Goal: Task Accomplishment & Management: Manage account settings

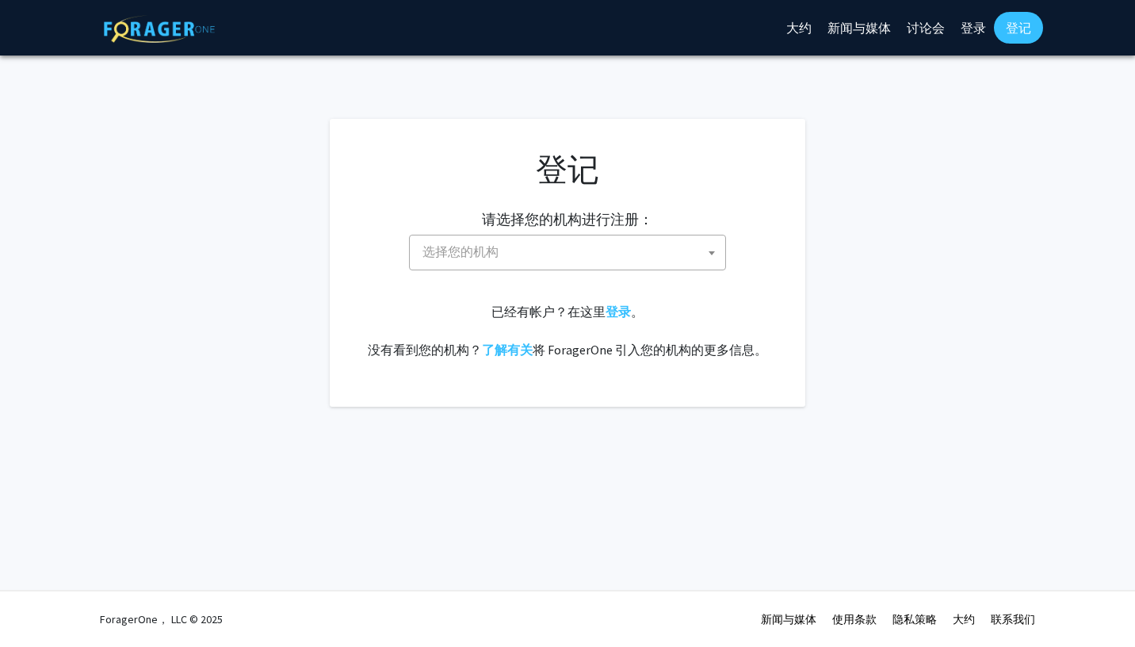
click at [668, 254] on span "选择您的机构" at bounding box center [570, 251] width 309 height 32
type input "j"
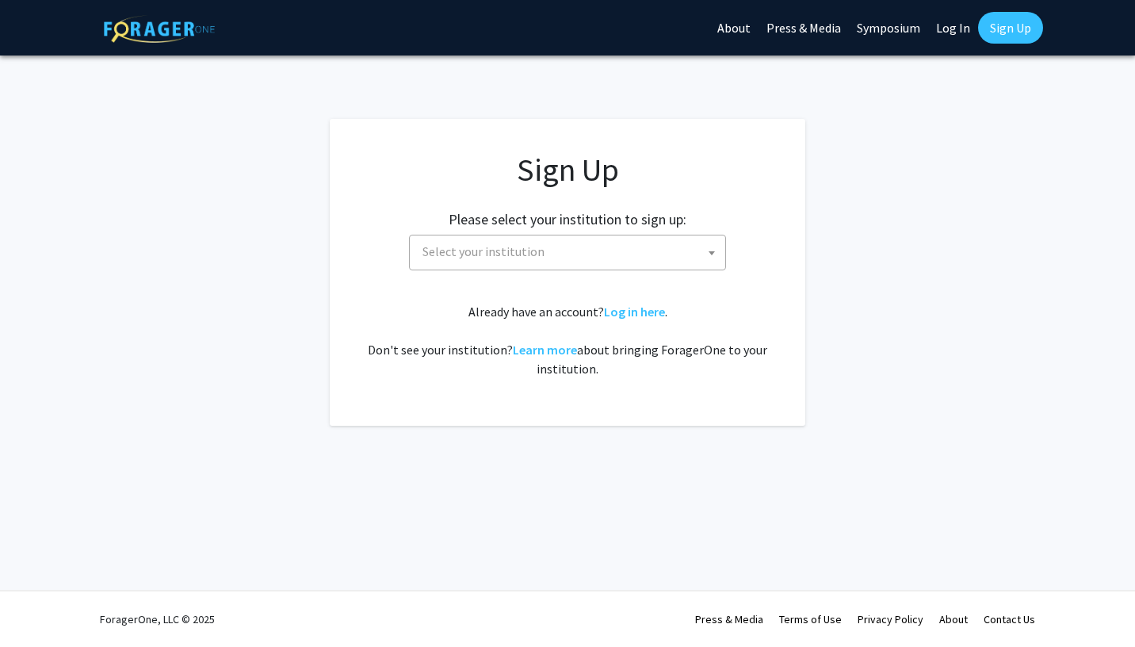
click at [577, 245] on span "Select your institution" at bounding box center [570, 251] width 309 height 32
click at [602, 249] on span "Select your institution" at bounding box center [570, 251] width 309 height 32
type input "y"
type input "霍普金斯"
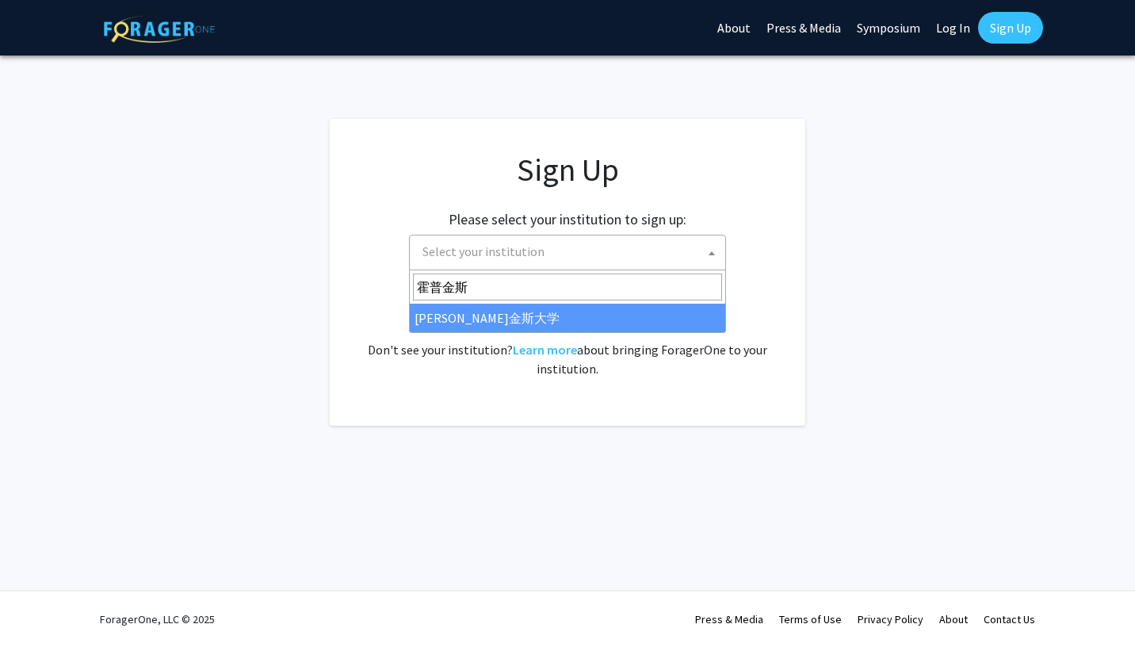
select select "1"
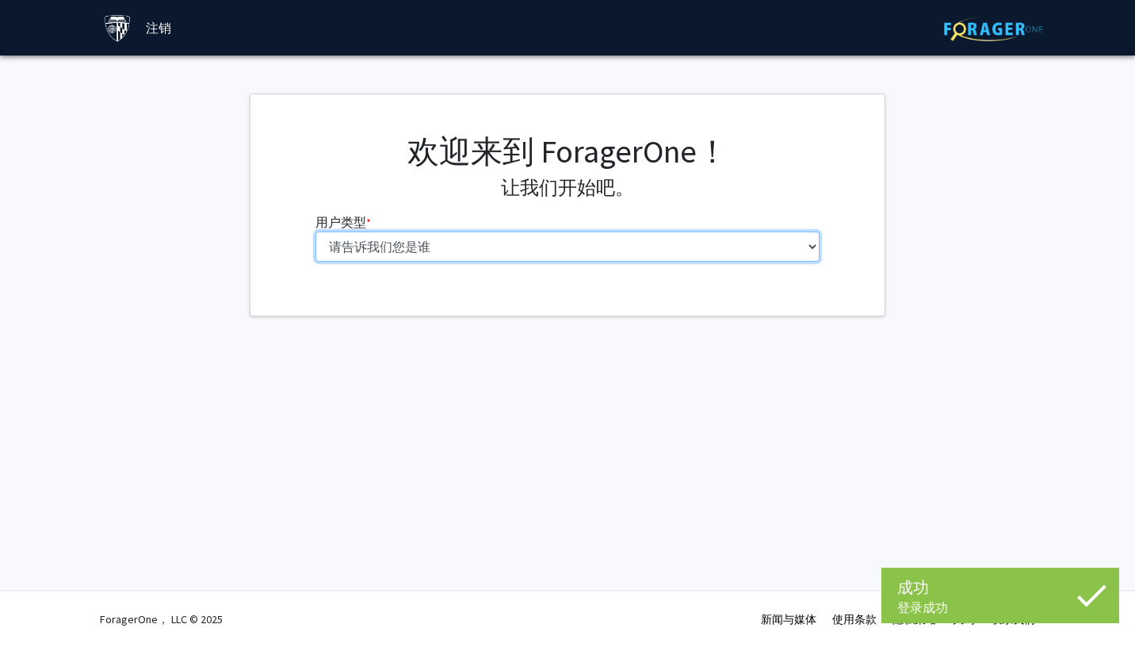
click at [662, 251] on select "请告诉我们您是谁 本科生 硕士研究生 博士生（博士、医学博士、医学博士、药学博士等） 博士后研究员/研究人员/住院医师/医学研究员 能力 行政人员" at bounding box center [567, 246] width 505 height 30
select select "2: masters"
click at [315, 231] on select "请告诉我们您是谁 本科生 硕士研究生 博士生（博士、医学博士、医学博士、药学博士等） 博士后研究员/研究人员/住院医师/医学研究员 能力 行政人员" at bounding box center [567, 246] width 505 height 30
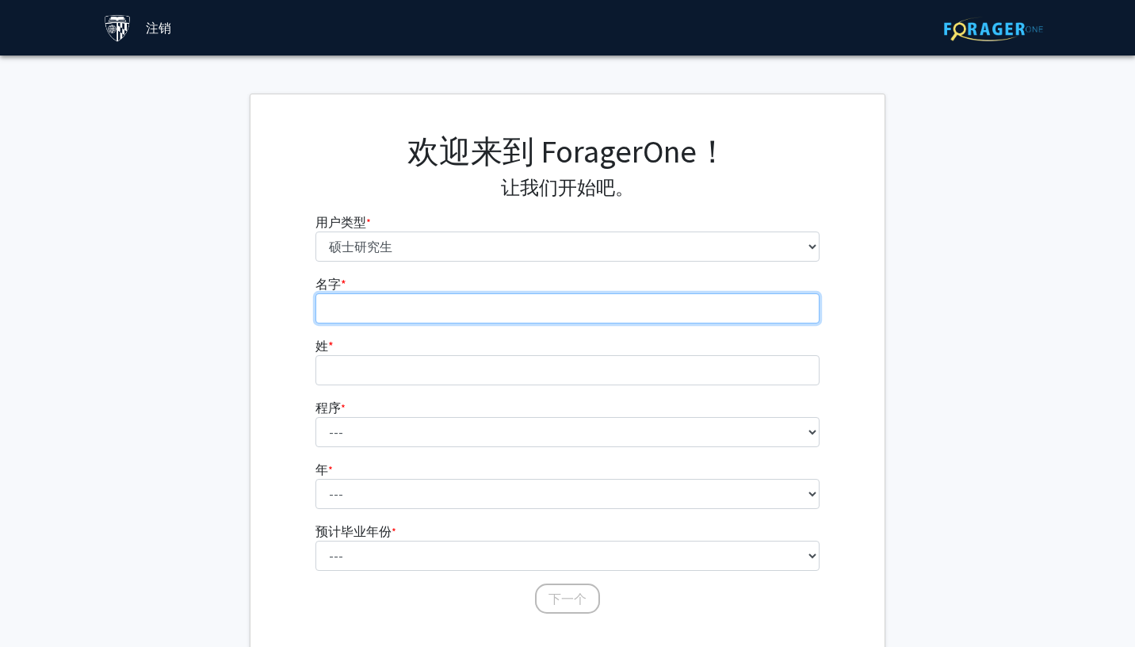
click at [761, 299] on input "名字 * required" at bounding box center [567, 308] width 505 height 30
type input "Hao"
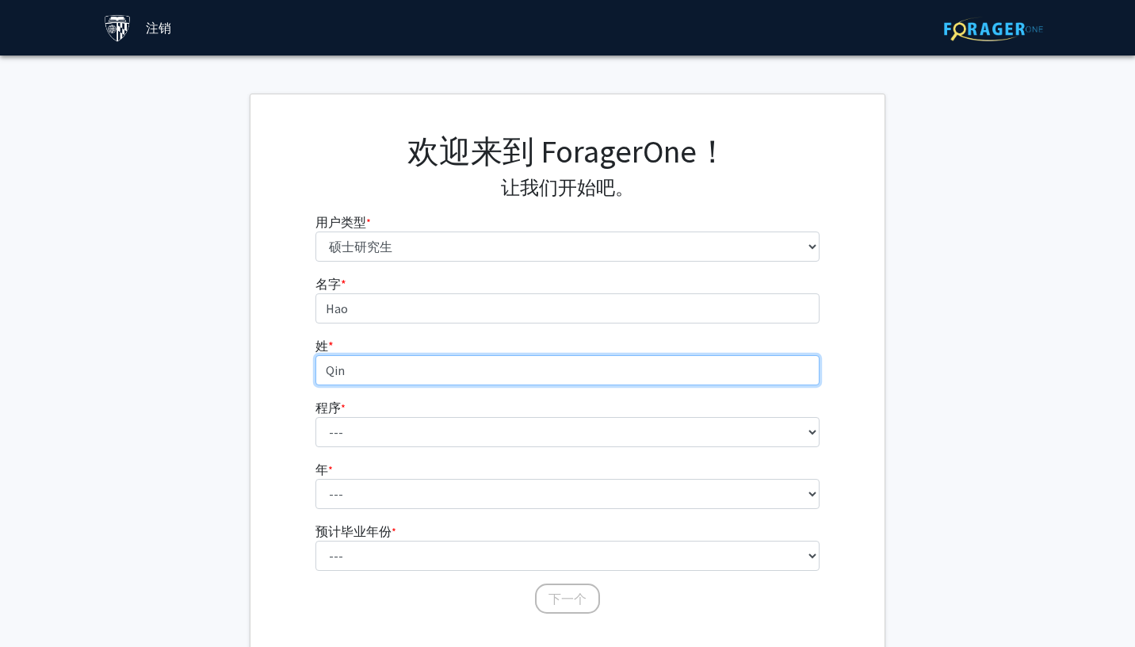
type input "Qin"
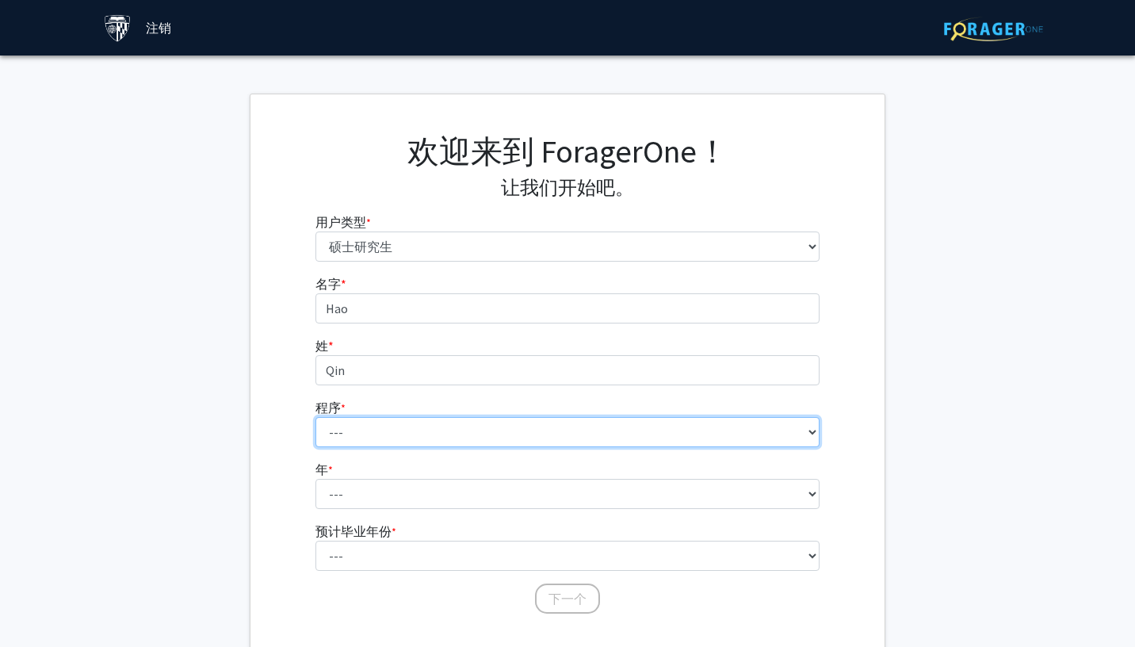
click at [719, 431] on select "--- 解剖学教育 应用数学与计算数学 应用生物医学工程 应用经济学 应用经济学 应用健康科学信息学 应用数学与统计学 应用物理学 全球卫生中社区初级卫生保健…" at bounding box center [567, 432] width 505 height 30
select select "145: 144"
click at [315, 417] on select "--- 解剖学教育 应用数学与计算数学 应用生物医学工程 应用经济学 应用经济学 应用健康科学信息学 应用数学与统计学 应用物理学 全球卫生中社区初级卫生保健…" at bounding box center [567, 432] width 505 height 30
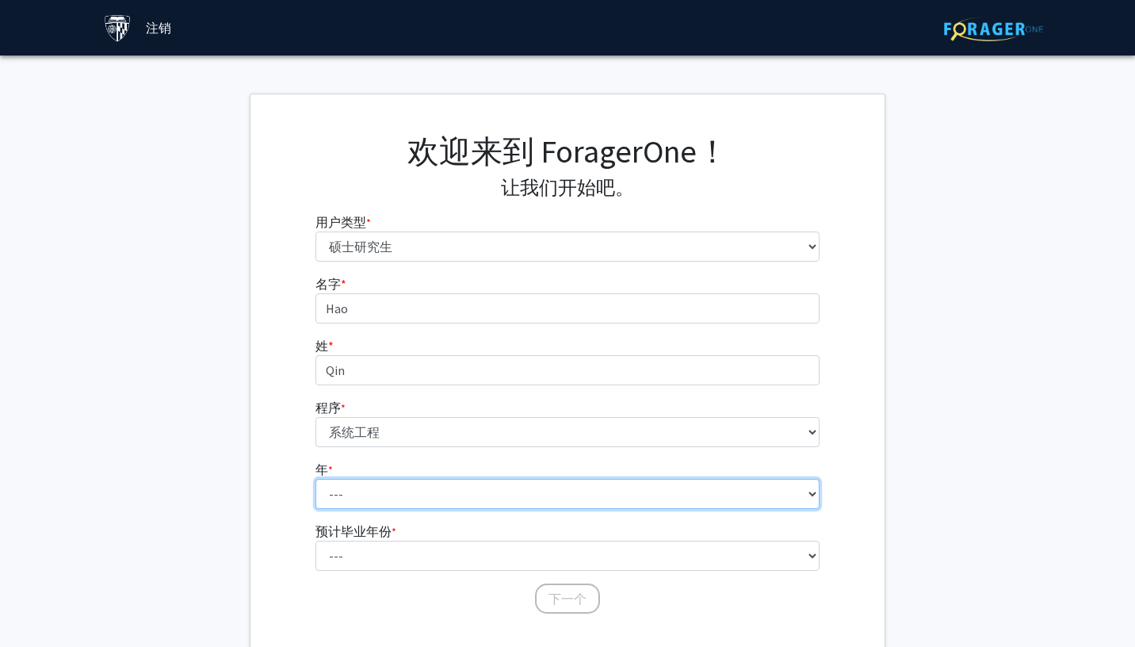
click at [663, 502] on select "--- 第一年 第二年" at bounding box center [567, 494] width 505 height 30
select select "1: first_year"
click at [315, 479] on select "--- 第一年 第二年" at bounding box center [567, 494] width 505 height 30
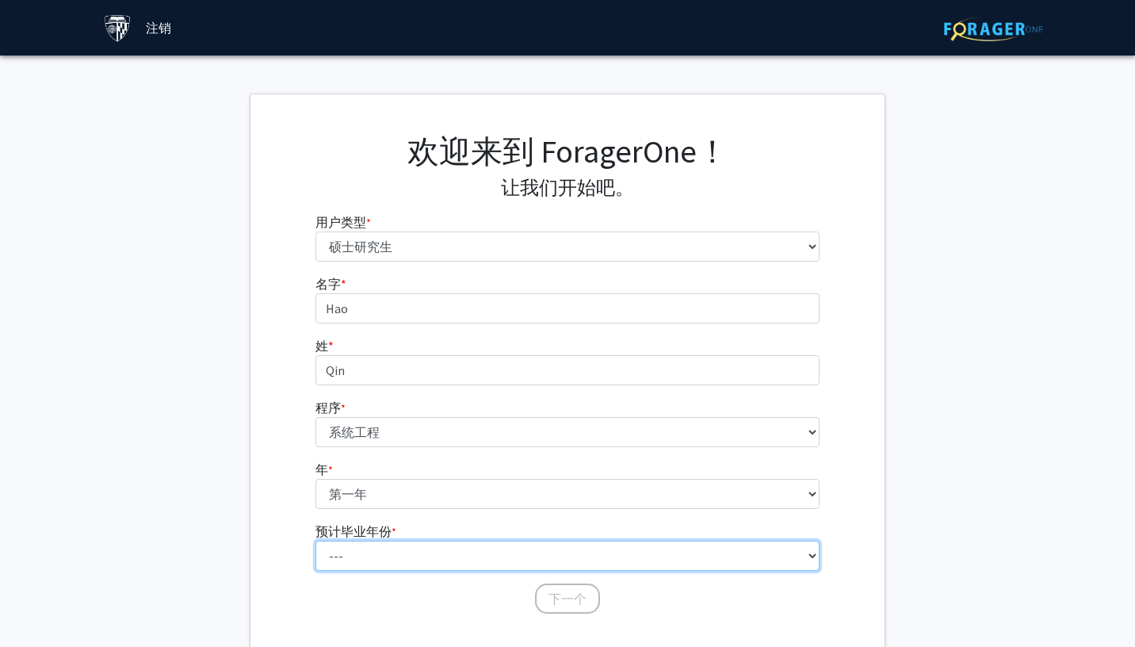
click at [661, 554] on select "--- 2025 2026 2027 2028 2029 2030 2031 2032 2033 2034" at bounding box center [567, 555] width 505 height 30
select select "1: 2025"
click at [315, 540] on select "--- 2025 2026 2027 2028 2029 2030 2031 2032 2033 2034" at bounding box center [567, 555] width 505 height 30
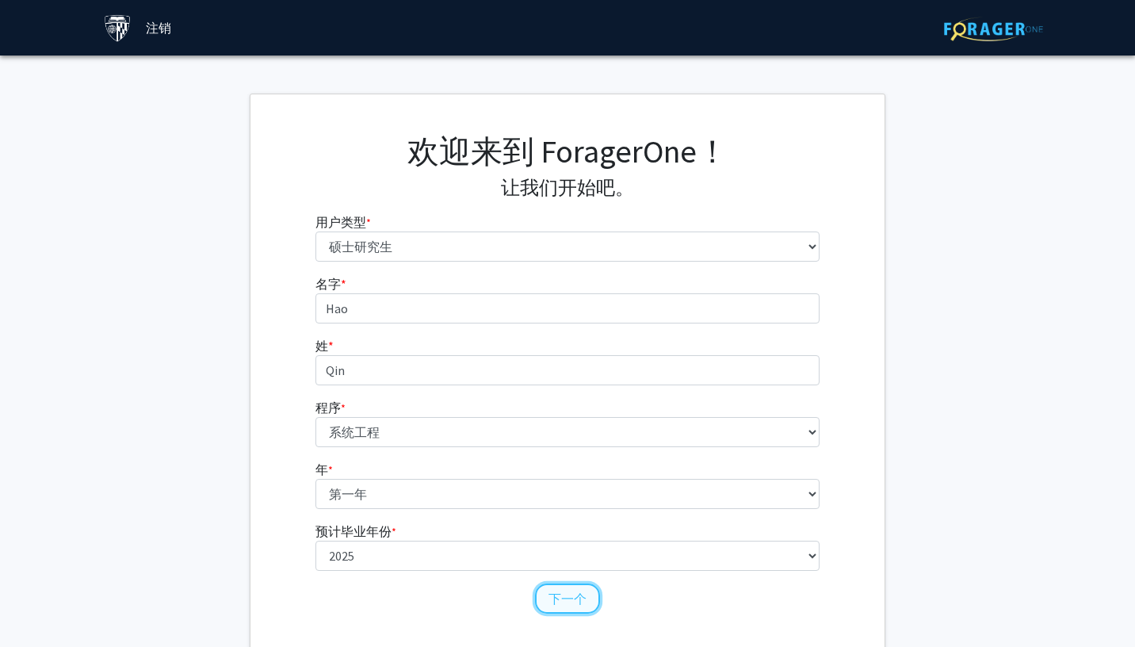
click at [566, 592] on button "下一个" at bounding box center [567, 598] width 65 height 30
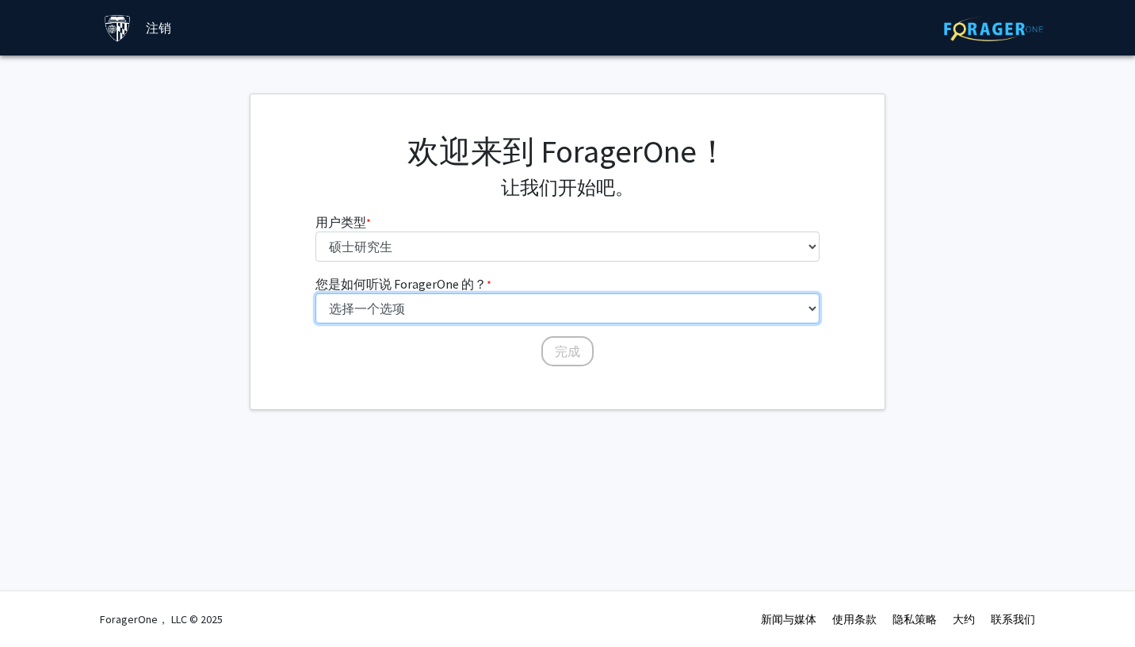
click at [621, 311] on select "选择一个选项 同龄人/学生推荐 教职员工推荐 大学网站 大学电子邮件或时事通讯 其他" at bounding box center [567, 308] width 505 height 30
select select "3: university_website"
click at [315, 293] on select "选择一个选项 同龄人/学生推荐 教职员工推荐 大学网站 大学电子邮件或时事通讯 其他" at bounding box center [567, 308] width 505 height 30
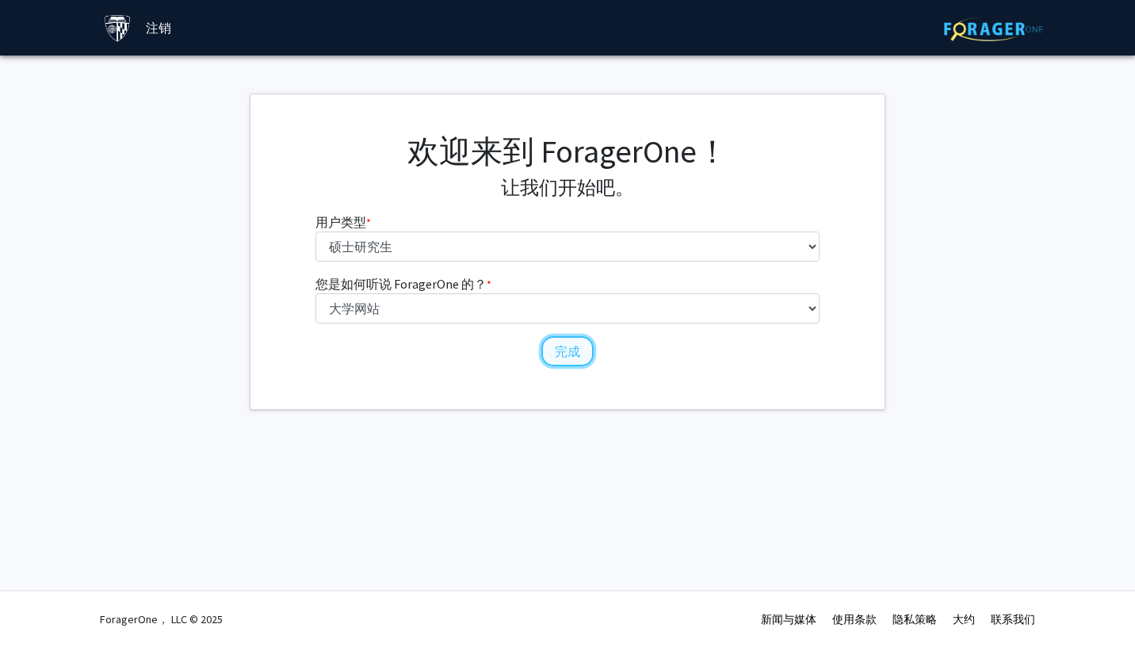
click at [567, 352] on button "完成" at bounding box center [567, 351] width 52 height 30
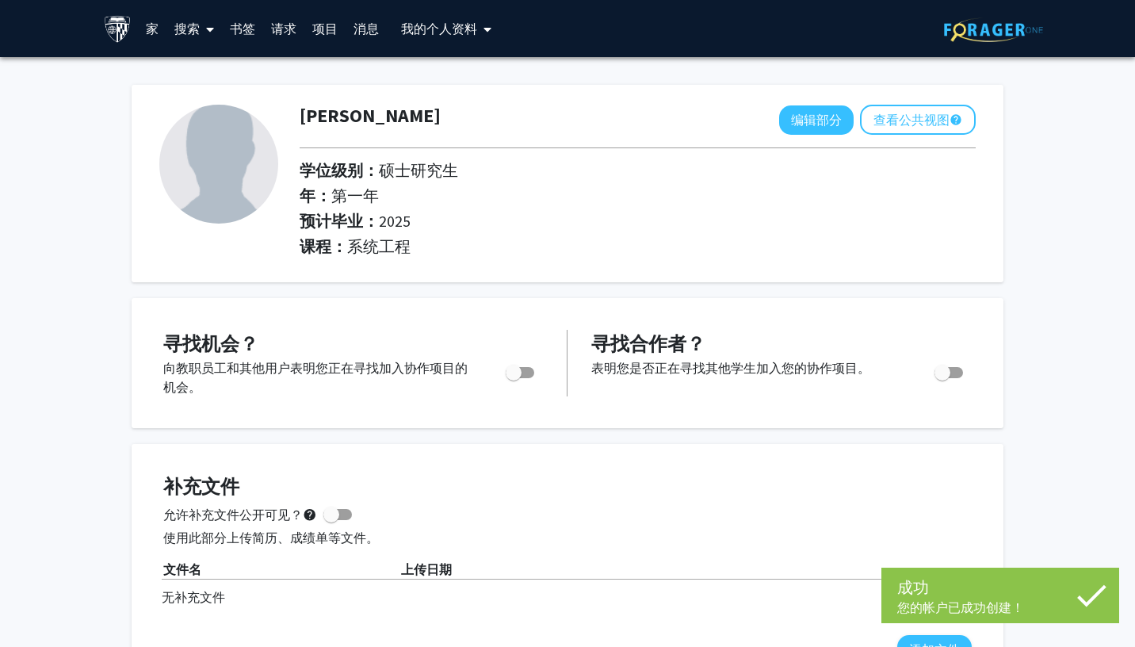
click at [525, 375] on span "切换" at bounding box center [520, 372] width 29 height 11
click at [513, 378] on input "您是否正在积极寻找机会？" at bounding box center [513, 378] width 1 height 1
checkbox input "true"
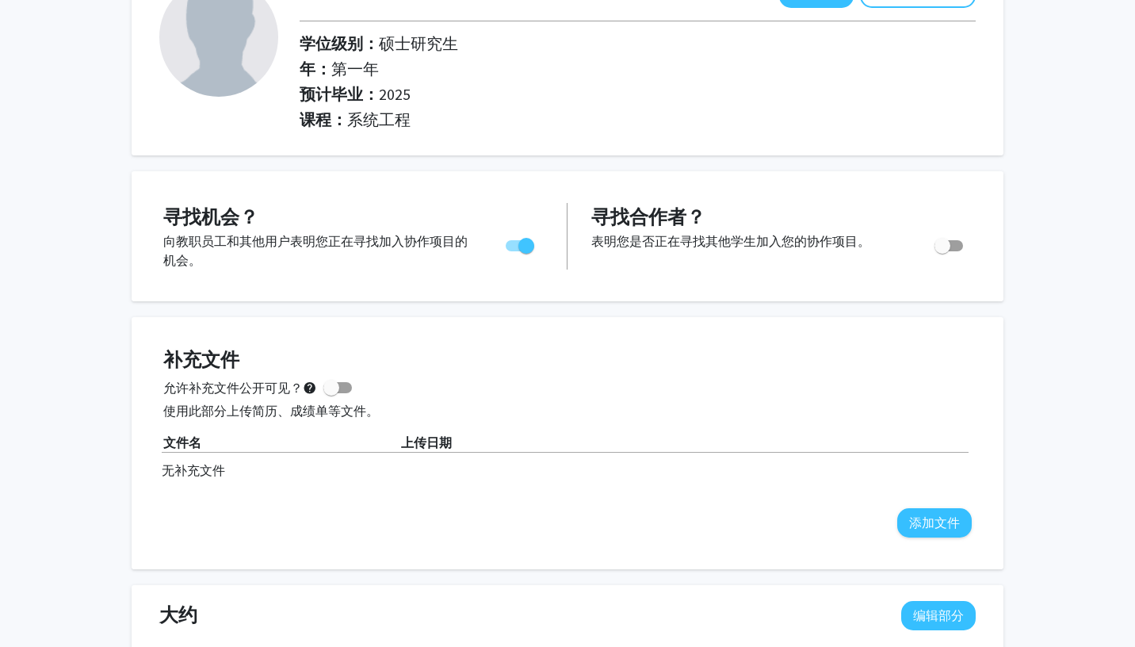
scroll to position [92, 0]
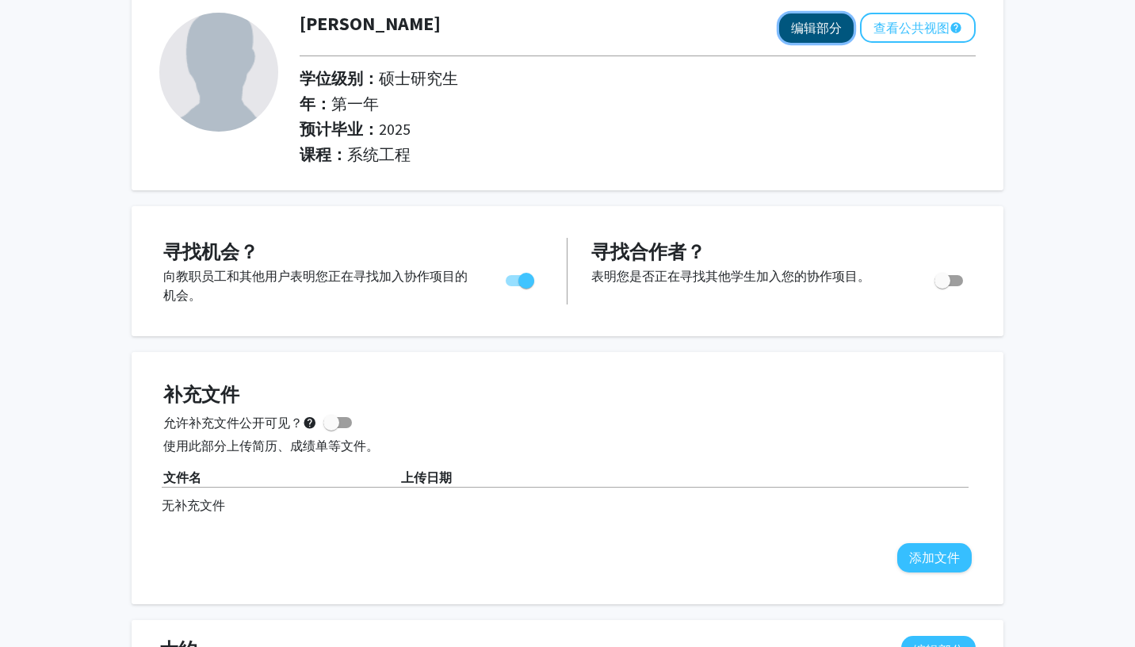
click at [832, 40] on button "编辑部分" at bounding box center [816, 27] width 74 height 29
select select "first_year"
select select "2025"
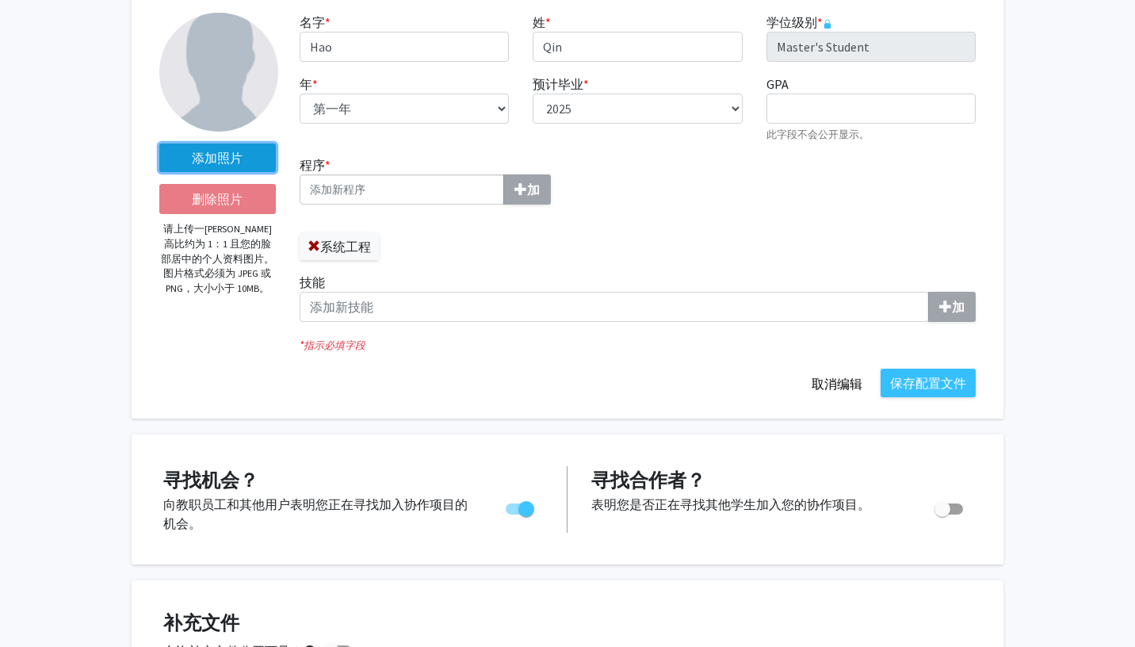
click at [268, 153] on label "添加照片" at bounding box center [217, 157] width 116 height 29
click at [0, 0] on input "添加照片" at bounding box center [0, 0] width 0 height 0
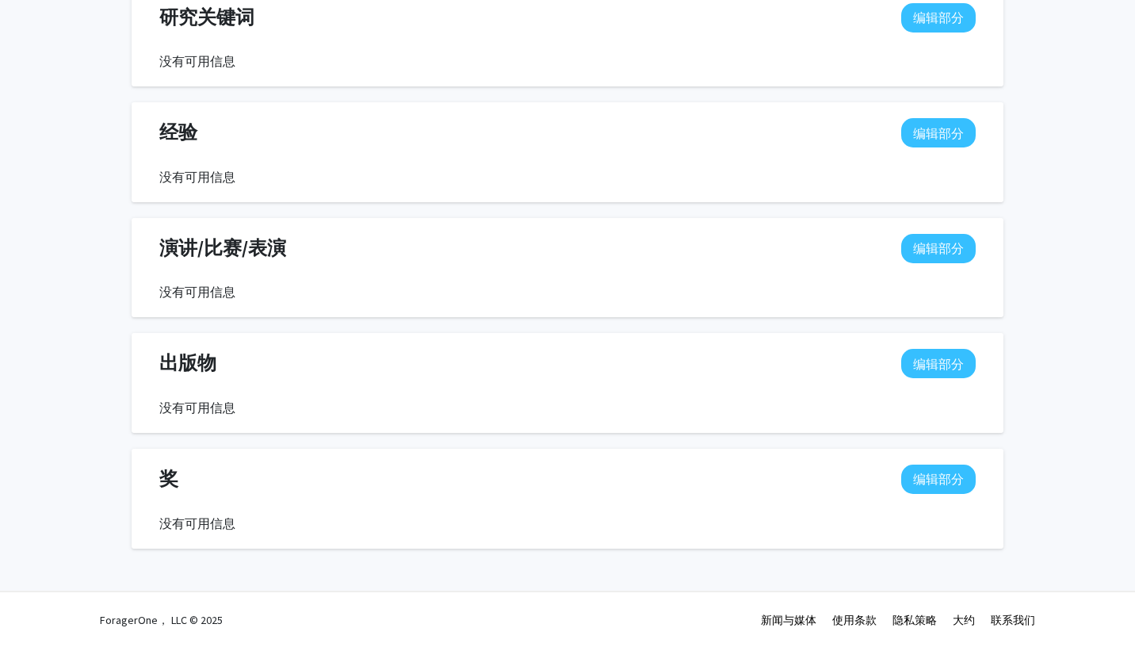
scroll to position [0, 0]
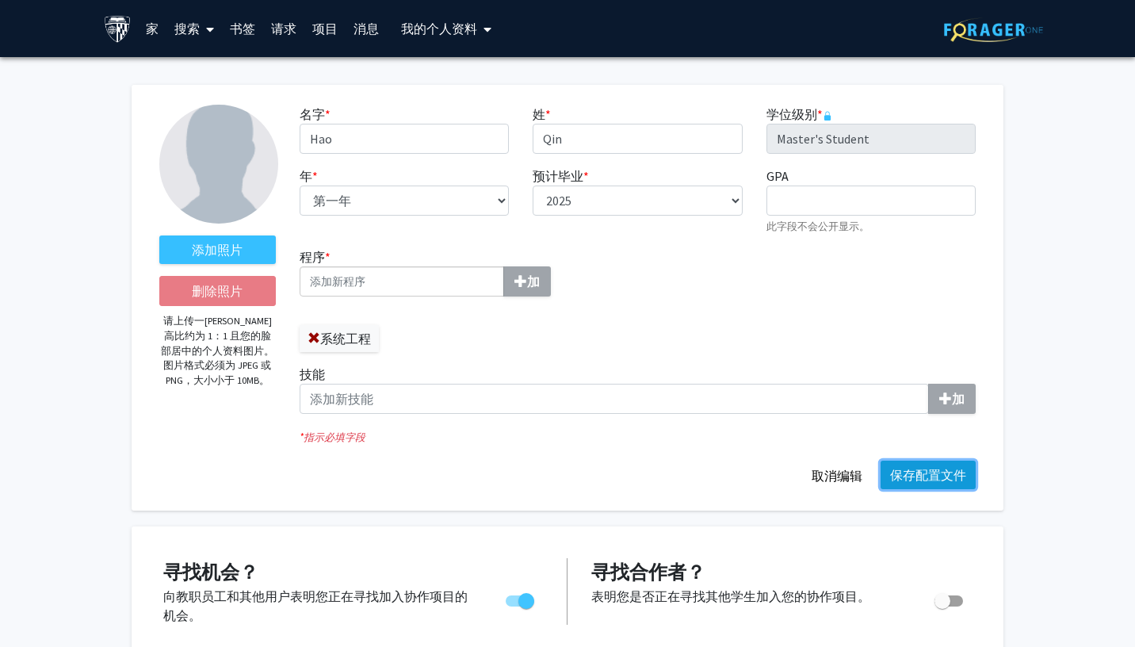
click at [907, 475] on button "保存配置文件" at bounding box center [927, 474] width 95 height 29
